Goal: Check status: Check status

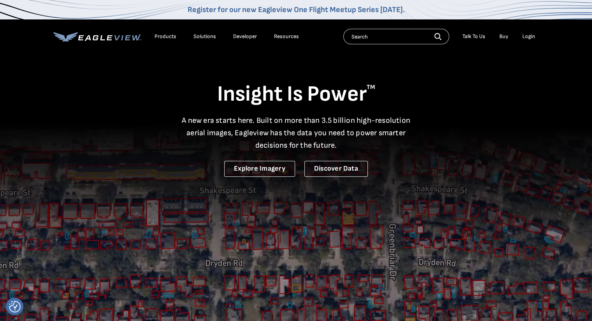
drag, startPoint x: 527, startPoint y: 35, endPoint x: 527, endPoint y: 40, distance: 5.9
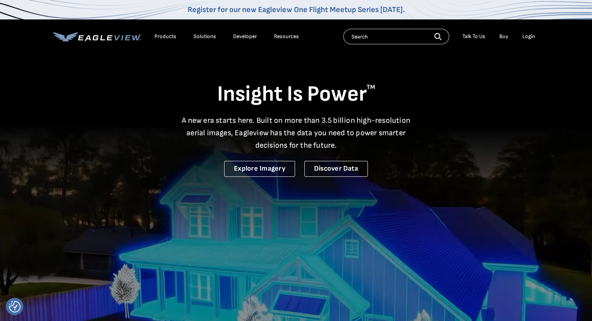
click at [527, 40] on li "Login" at bounding box center [528, 37] width 21 height 12
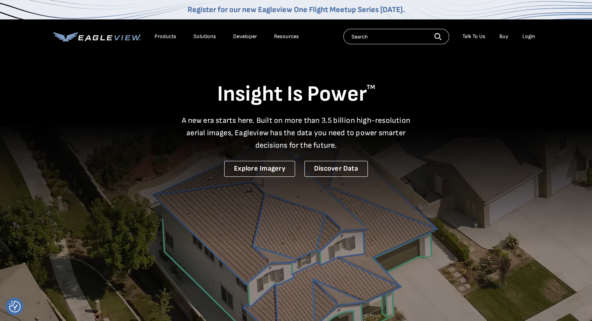
click at [528, 38] on div "Login" at bounding box center [528, 36] width 13 height 7
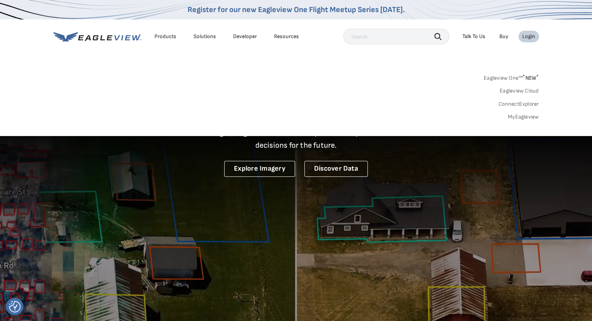
click at [528, 38] on div "Login" at bounding box center [528, 36] width 13 height 7
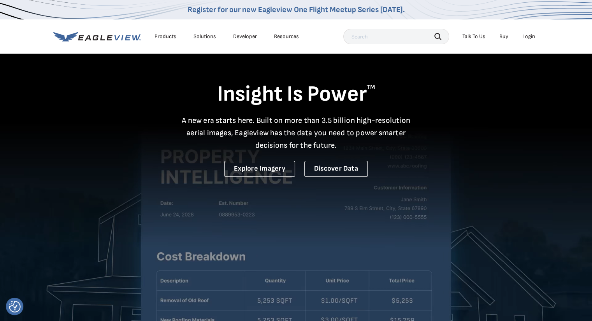
click at [528, 38] on div "Login" at bounding box center [528, 36] width 13 height 7
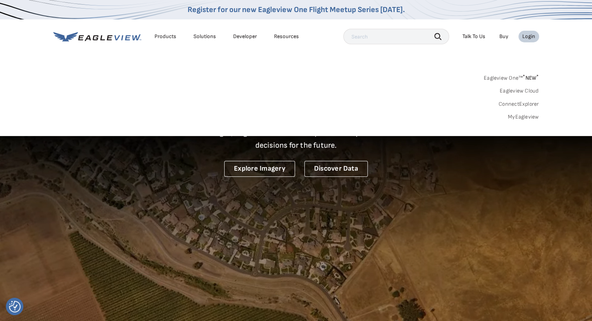
click at [529, 90] on link "Eagleview Cloud" at bounding box center [519, 91] width 39 height 7
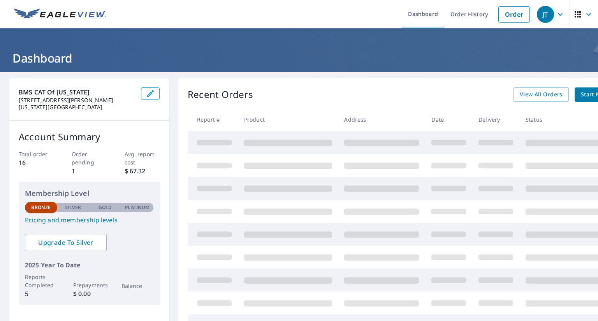
click at [223, 143] on span at bounding box center [214, 142] width 35 height 5
click at [551, 95] on span "View All Orders" at bounding box center [541, 95] width 43 height 10
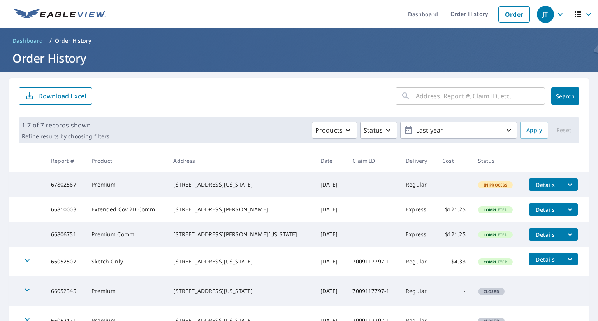
click at [565, 183] on icon "filesDropdownBtn-67802567" at bounding box center [569, 184] width 9 height 9
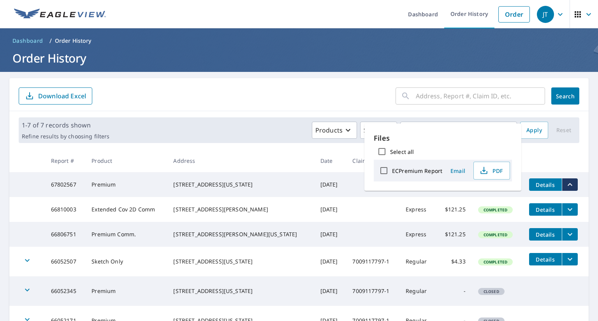
click at [305, 86] on div "​ Search Download Excel" at bounding box center [298, 94] width 579 height 33
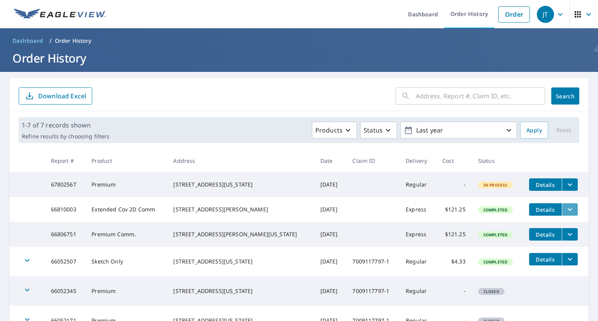
click at [569, 211] on button "filesDropdownBtn-66810003" at bounding box center [570, 210] width 16 height 12
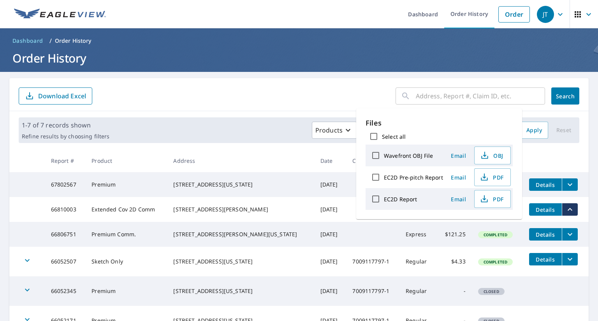
click at [229, 128] on div "Products Status Last year" at bounding box center [314, 130] width 404 height 17
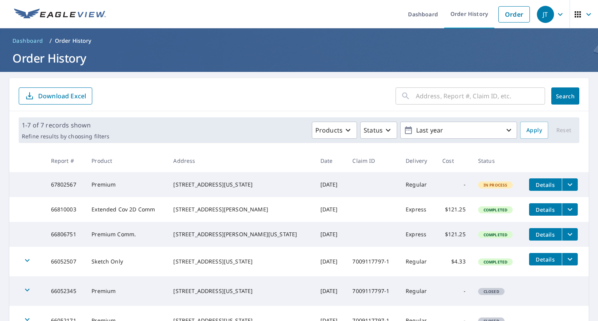
click at [544, 187] on span "Details" at bounding box center [545, 184] width 23 height 7
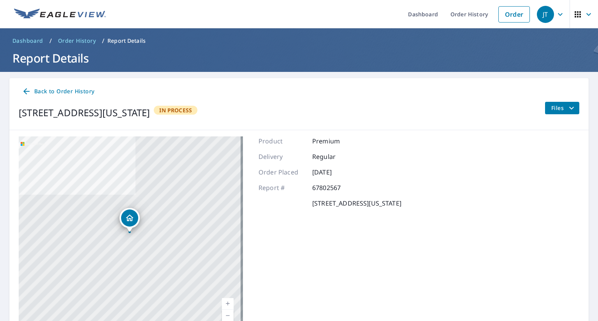
click at [33, 93] on span "Back to Order History" at bounding box center [58, 92] width 72 height 10
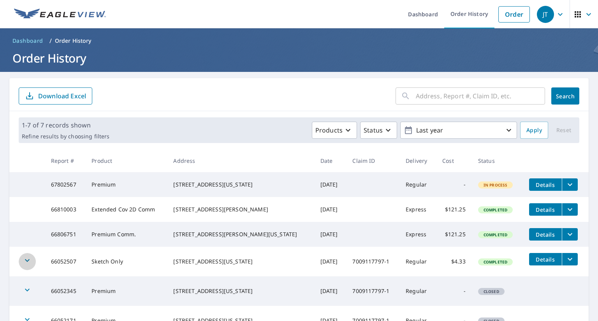
click at [26, 262] on icon "button" at bounding box center [27, 261] width 5 height 3
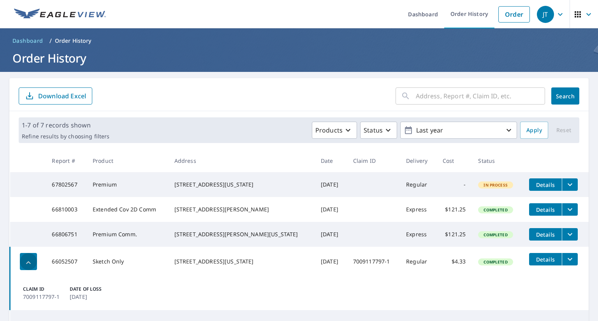
click at [26, 268] on icon "button" at bounding box center [28, 262] width 9 height 9
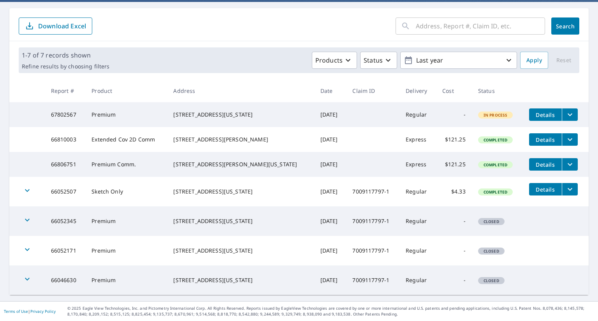
scroll to position [79, 0]
click at [27, 194] on icon "button" at bounding box center [27, 190] width 9 height 9
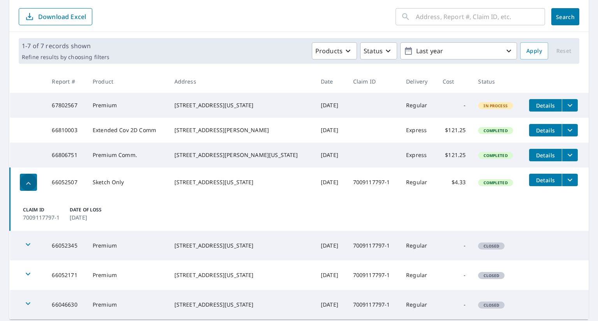
click at [27, 188] on icon "button" at bounding box center [28, 183] width 9 height 9
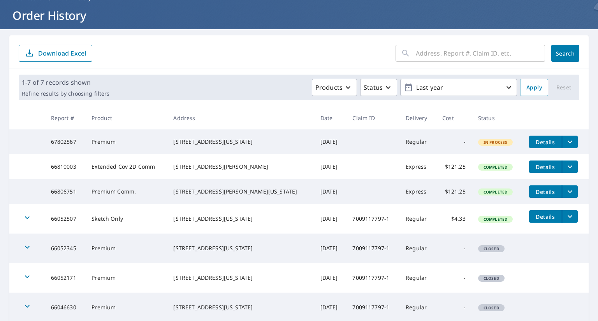
scroll to position [0, 0]
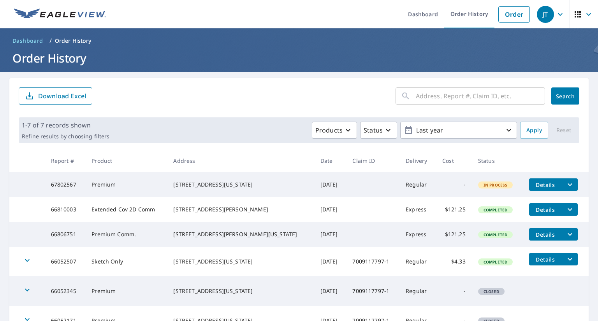
click at [486, 188] on span "In Process" at bounding box center [495, 185] width 33 height 5
click at [454, 186] on td "-" at bounding box center [454, 184] width 36 height 25
click at [538, 181] on span "Details" at bounding box center [545, 184] width 23 height 7
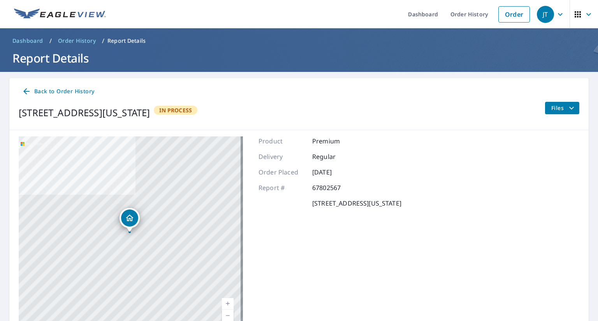
click at [567, 109] on icon "filesDropdownBtn-67802567" at bounding box center [571, 108] width 9 height 9
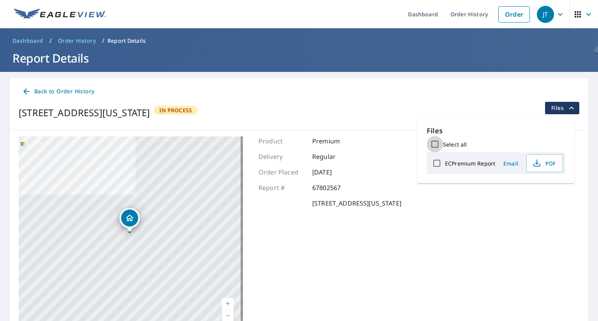
click at [434, 142] on input "Select all" at bounding box center [435, 144] width 16 height 16
checkbox input "true"
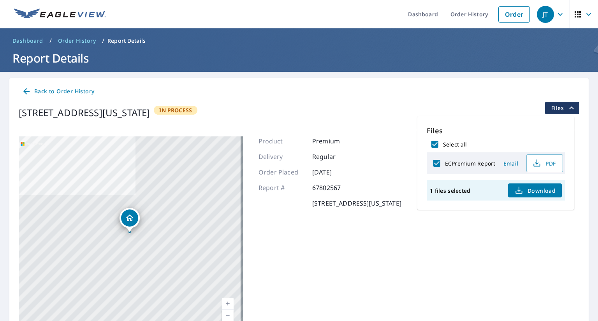
click at [529, 191] on span "Download" at bounding box center [534, 190] width 41 height 9
